Goal: Entertainment & Leisure: Consume media (video, audio)

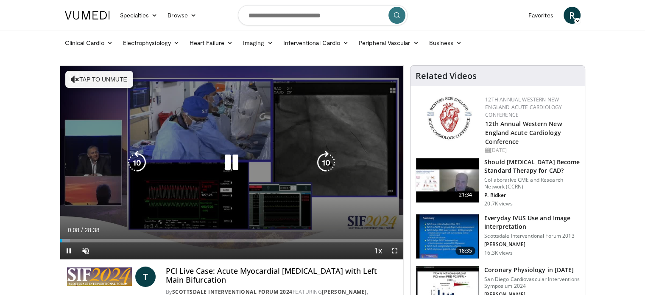
click at [92, 81] on button "Tap to unmute" at bounding box center [99, 79] width 68 height 17
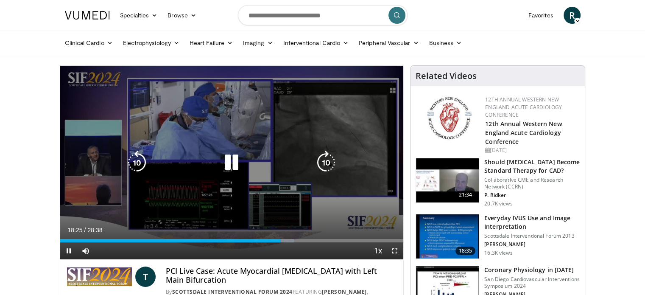
click at [320, 96] on div "10 seconds Tap to unmute" at bounding box center [231, 162] width 343 height 193
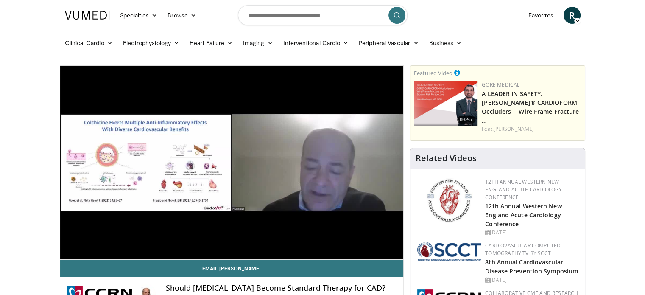
click at [45, 52] on div "Clinical Cardio [MEDICAL_DATA] [MEDICAL_DATA] [MEDICAL_DATA] & Lipid [MEDICAL_D…" at bounding box center [322, 43] width 645 height 25
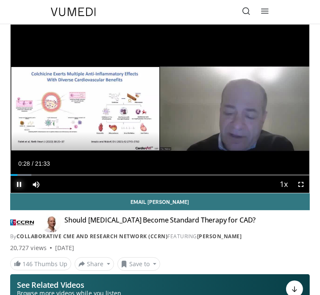
click at [19, 184] on span "Video Player" at bounding box center [19, 184] width 17 height 17
click at [20, 184] on span "Video Player" at bounding box center [19, 184] width 17 height 17
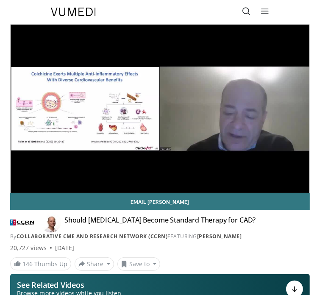
click at [20, 184] on video-js "**********" at bounding box center [160, 109] width 299 height 168
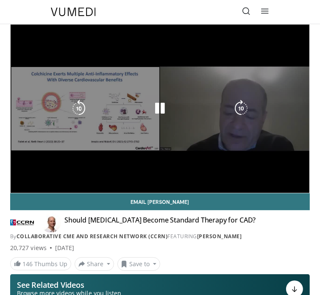
click at [21, 184] on video-js "**********" at bounding box center [160, 109] width 299 height 168
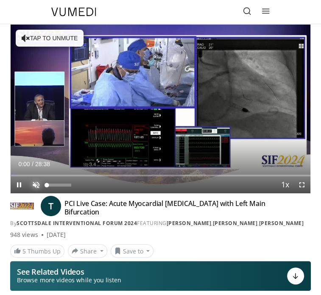
click at [38, 184] on span "Video Player" at bounding box center [36, 184] width 17 height 17
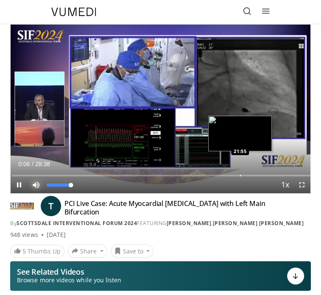
drag, startPoint x: 71, startPoint y: 186, endPoint x: 240, endPoint y: 175, distance: 168.7
click at [240, 176] on div "Current Time 0:06 / Duration 28:38 Pause Skip Backward Skip Forward Mute 100% L…" at bounding box center [161, 184] width 300 height 17
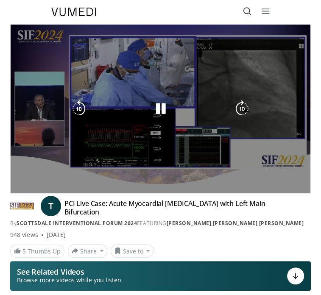
click at [240, 175] on video-js "**********" at bounding box center [161, 109] width 300 height 169
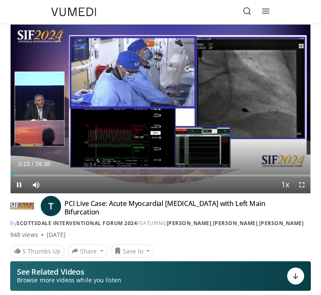
click at [56, 184] on div "Current Time 0:15 / Duration 28:38 Pause Skip Backward Skip Forward Mute 70% Lo…" at bounding box center [161, 184] width 300 height 17
drag, startPoint x: 49, startPoint y: 184, endPoint x: 55, endPoint y: 184, distance: 5.9
click at [55, 184] on div "35%" at bounding box center [59, 185] width 24 height 3
drag, startPoint x: 55, startPoint y: 184, endPoint x: 70, endPoint y: 186, distance: 14.9
click at [70, 186] on div "Volume Level" at bounding box center [59, 185] width 24 height 3
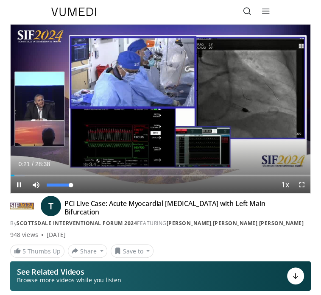
drag, startPoint x: 70, startPoint y: 186, endPoint x: 116, endPoint y: 189, distance: 45.9
click at [116, 189] on div "Current Time 0:21 / Duration 28:38 Pause Skip Backward Skip Forward Mute 100% L…" at bounding box center [161, 184] width 300 height 17
